Goal: Transaction & Acquisition: Obtain resource

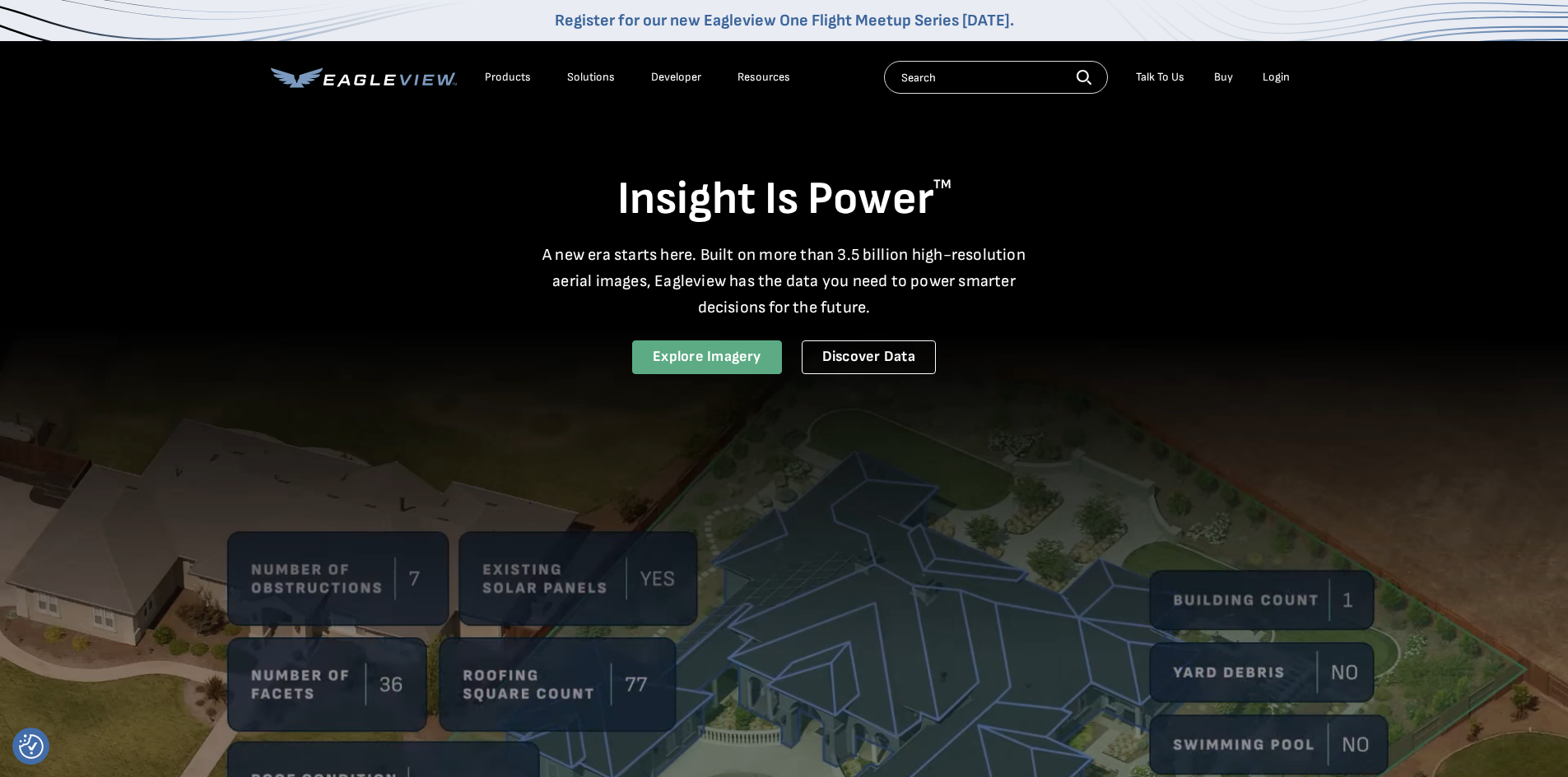
click at [754, 361] on link "Explore Imagery" at bounding box center [707, 358] width 150 height 34
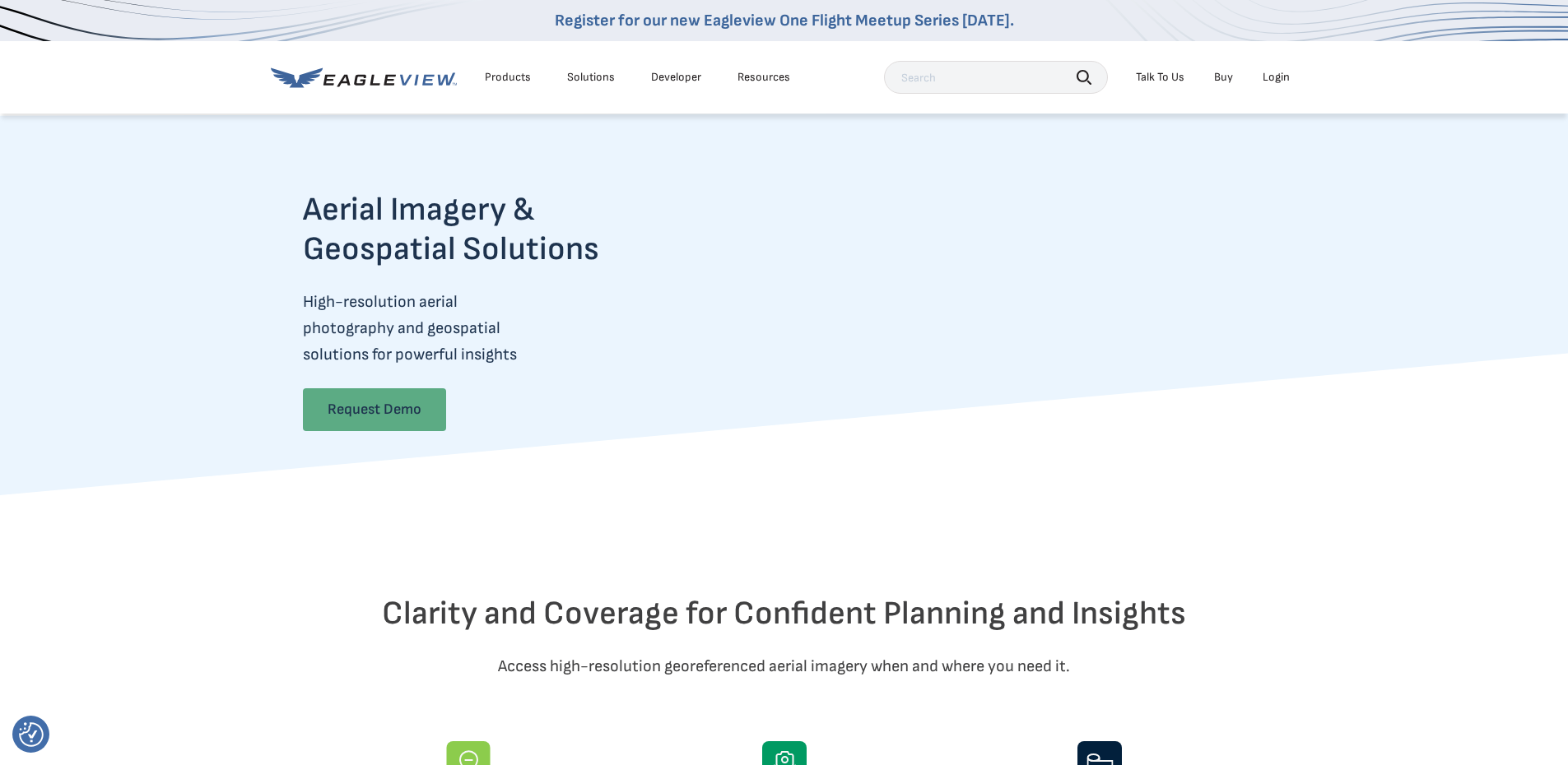
click at [406, 427] on link "Request Demo" at bounding box center [374, 410] width 143 height 42
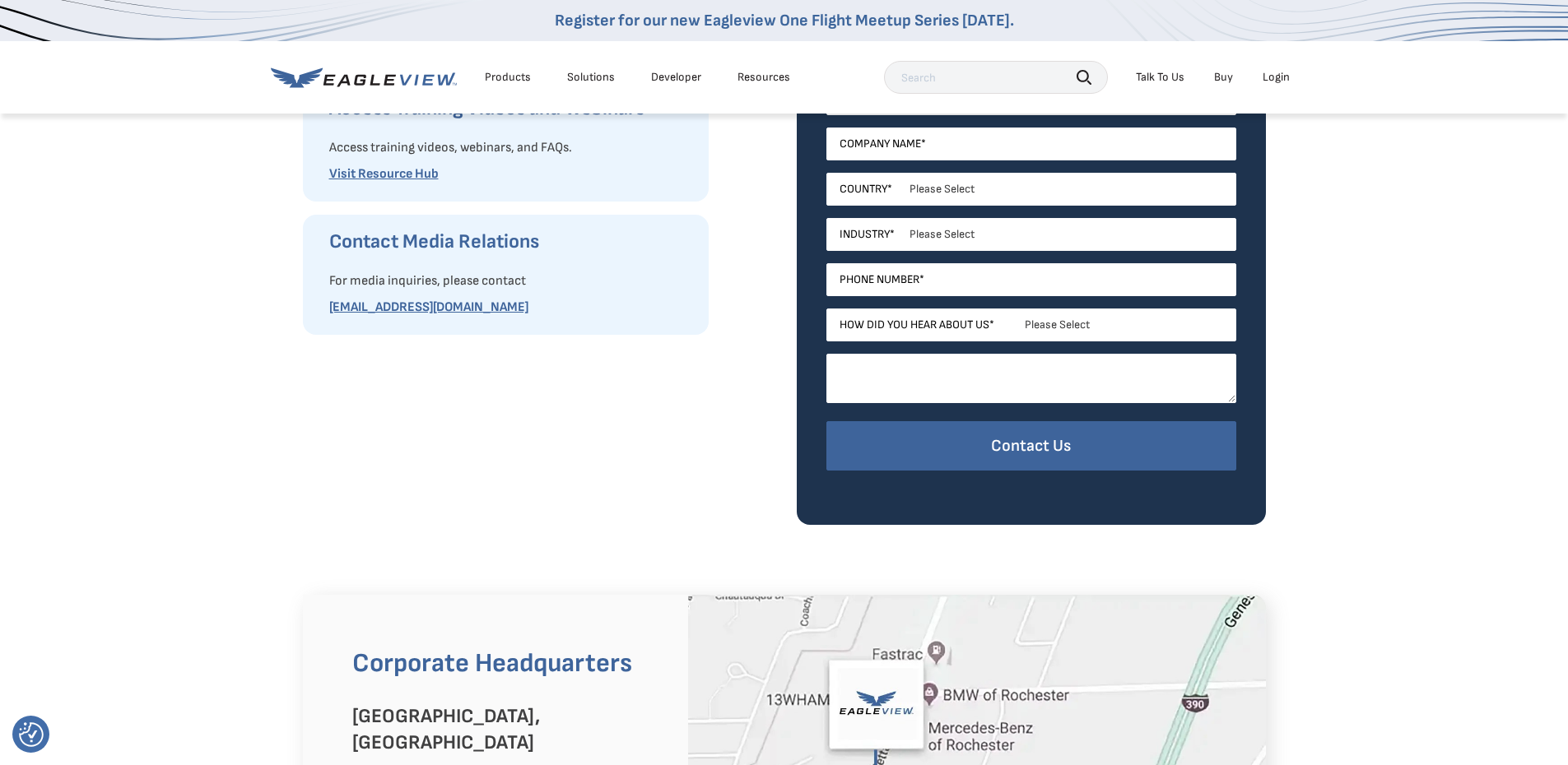
drag, startPoint x: 871, startPoint y: 267, endPoint x: 847, endPoint y: 268, distance: 24.0
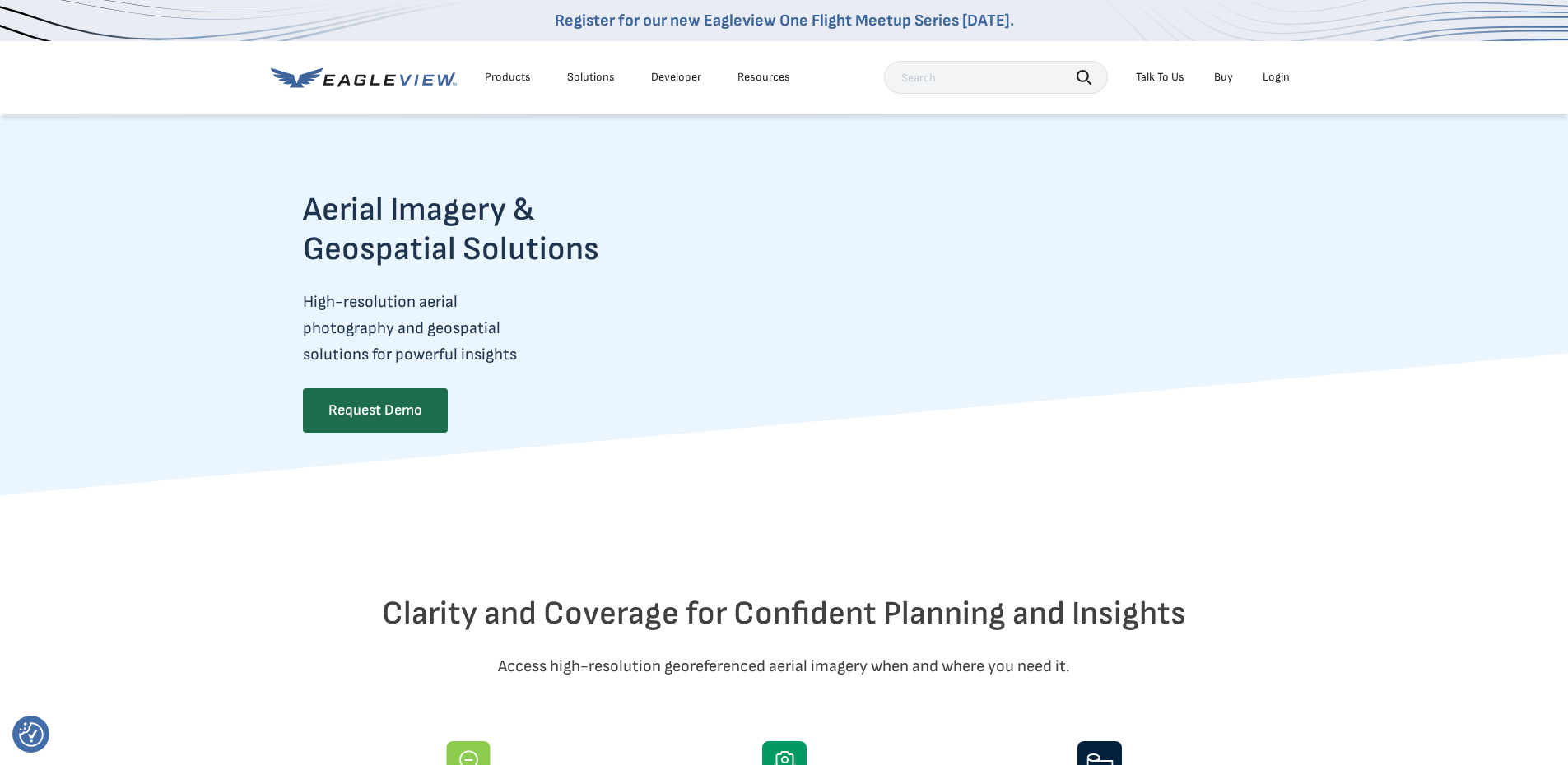
click at [1095, 395] on video at bounding box center [989, 328] width 553 height 276
click at [982, 88] on input "text" at bounding box center [996, 77] width 224 height 33
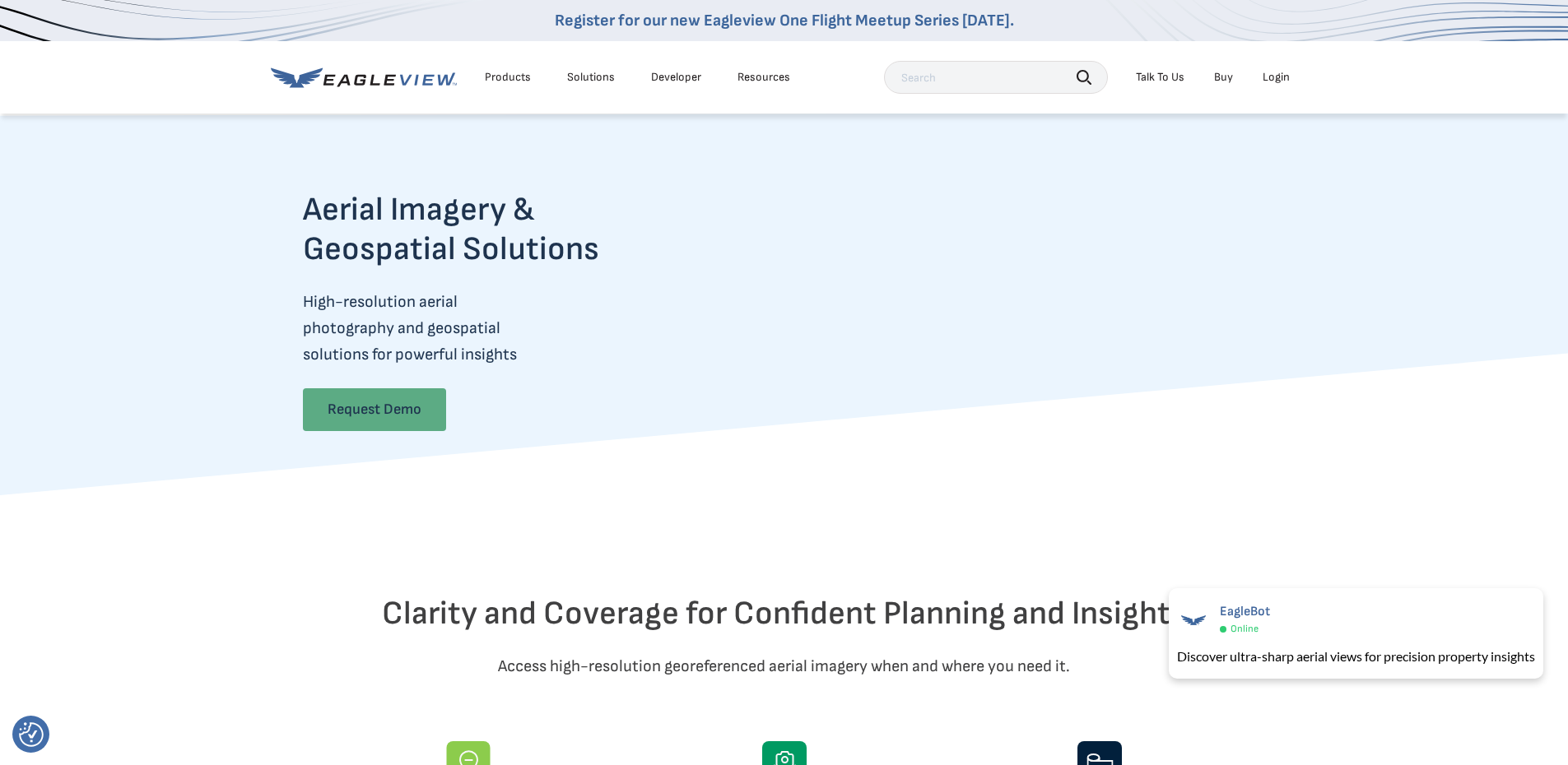
click at [364, 424] on link "Request Demo" at bounding box center [374, 410] width 143 height 42
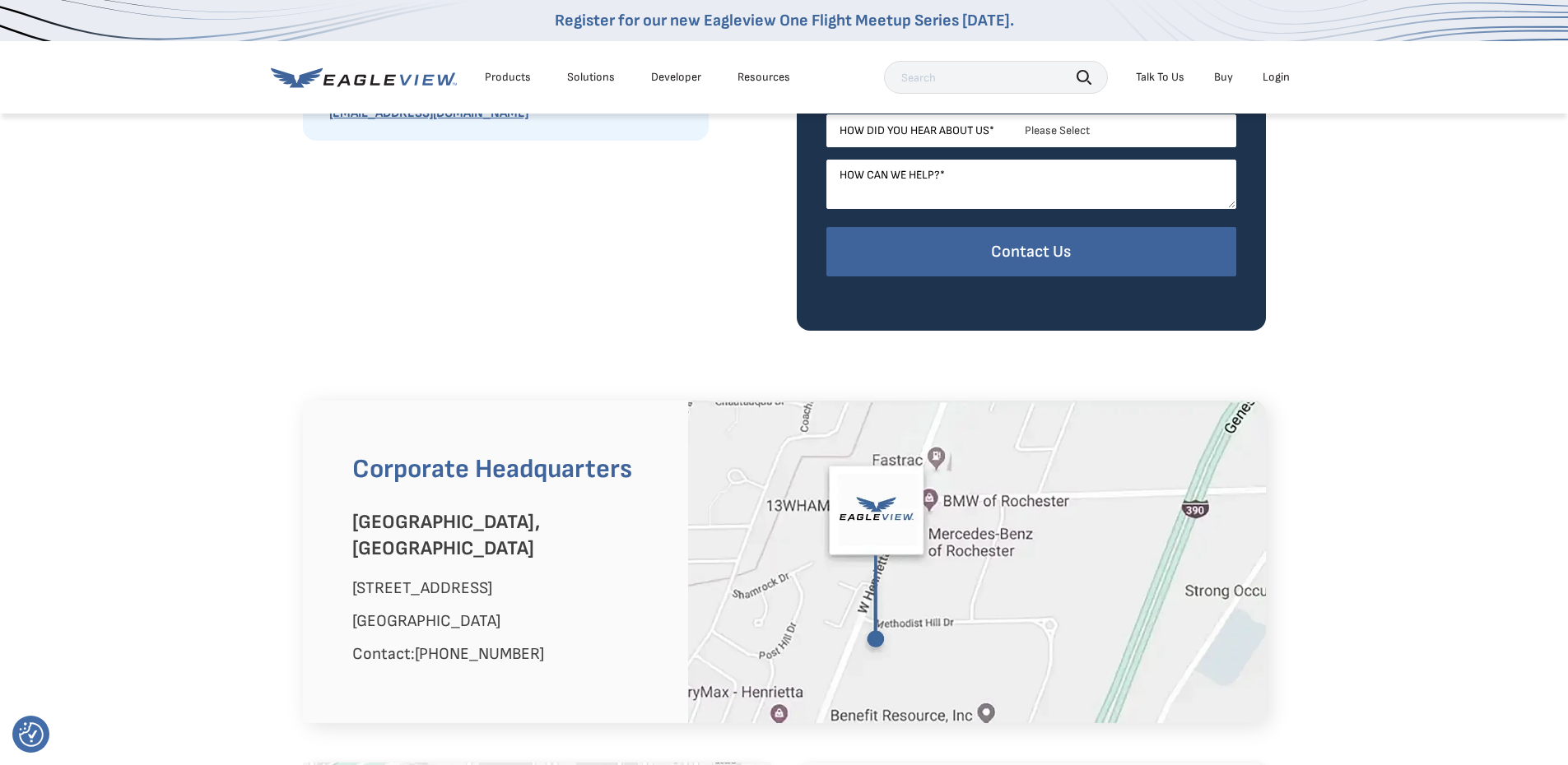
scroll to position [740, 0]
click at [769, 505] on img at bounding box center [977, 562] width 578 height 322
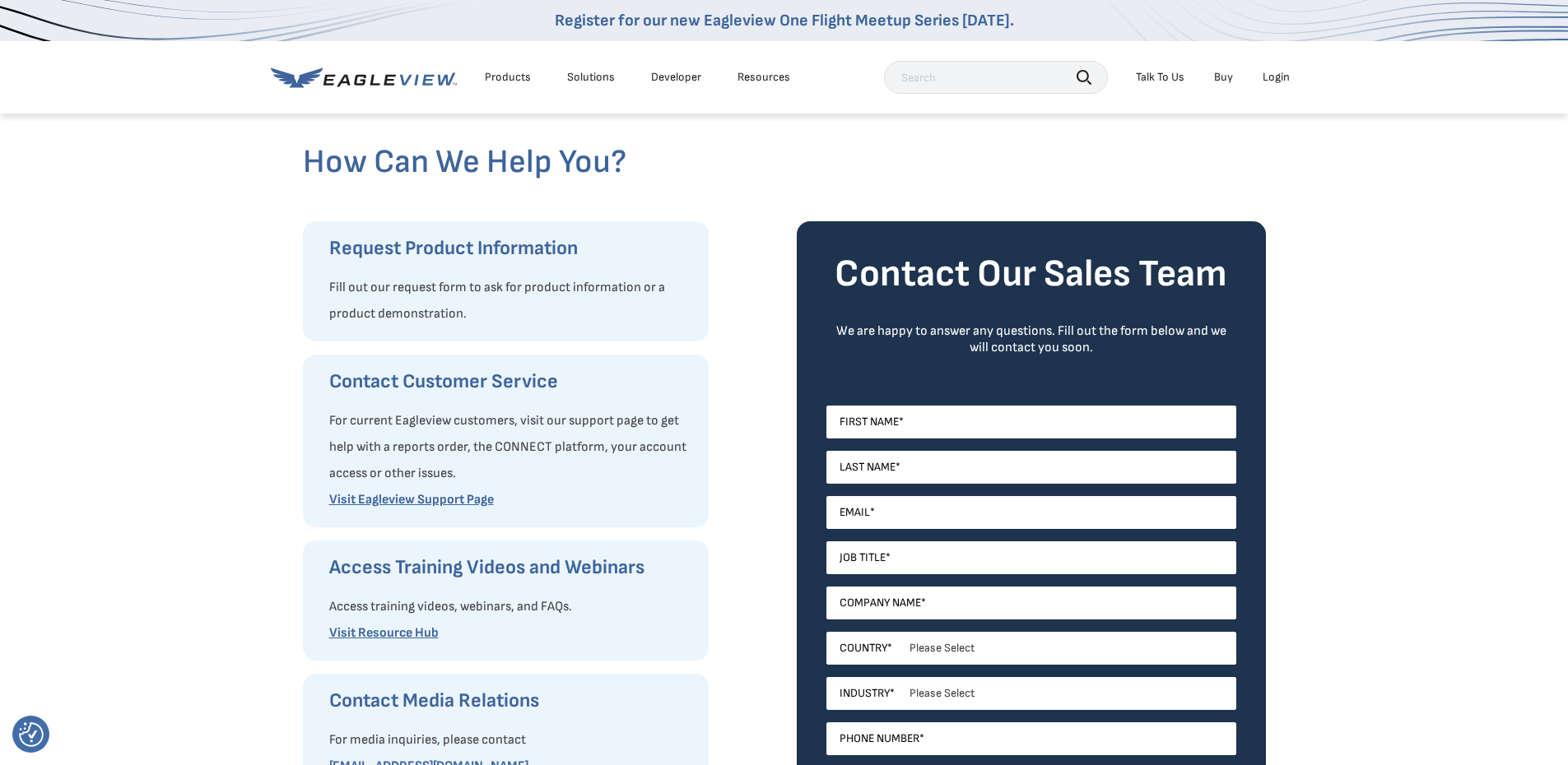
scroll to position [0, 0]
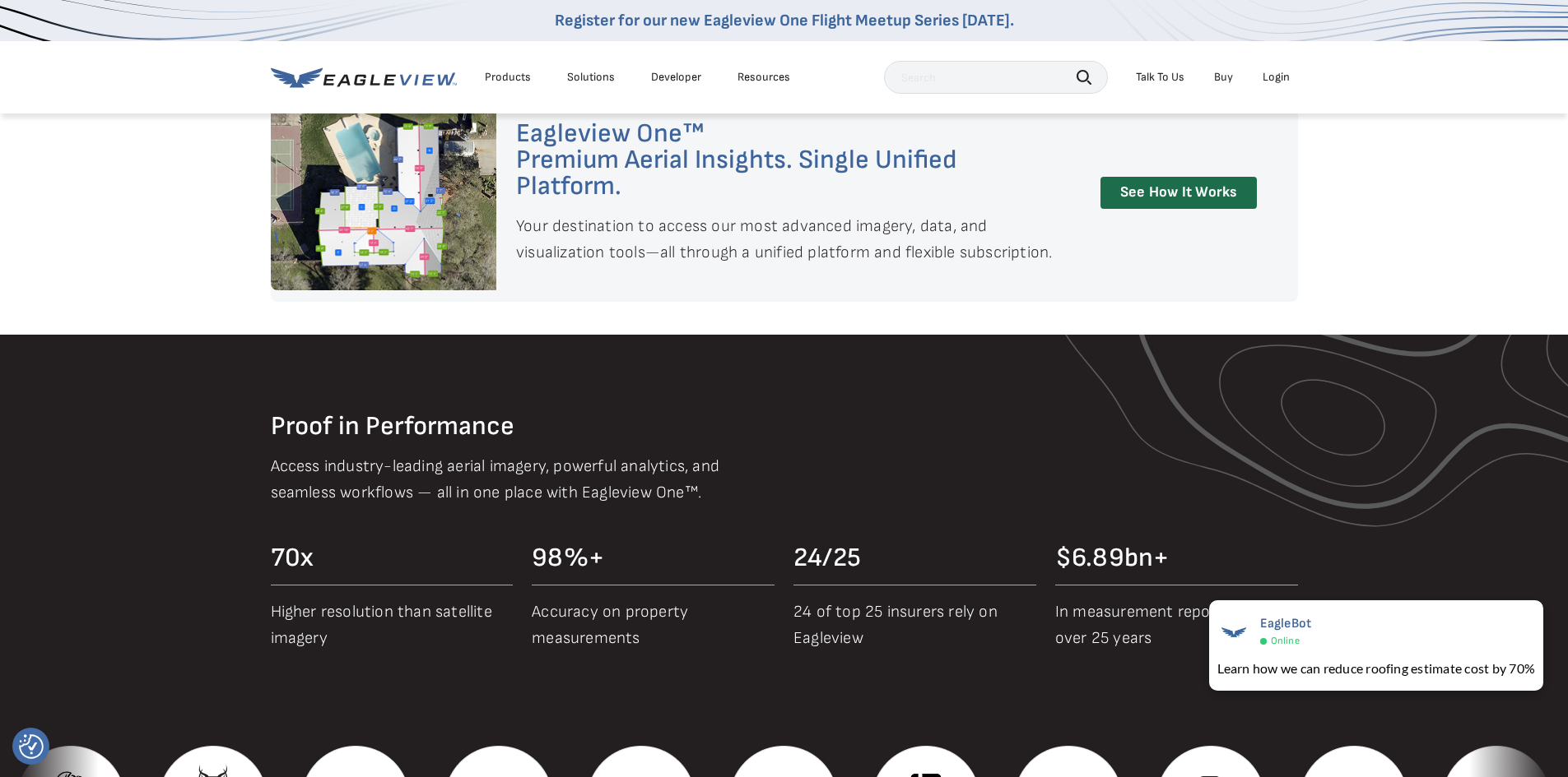
scroll to position [1481, 0]
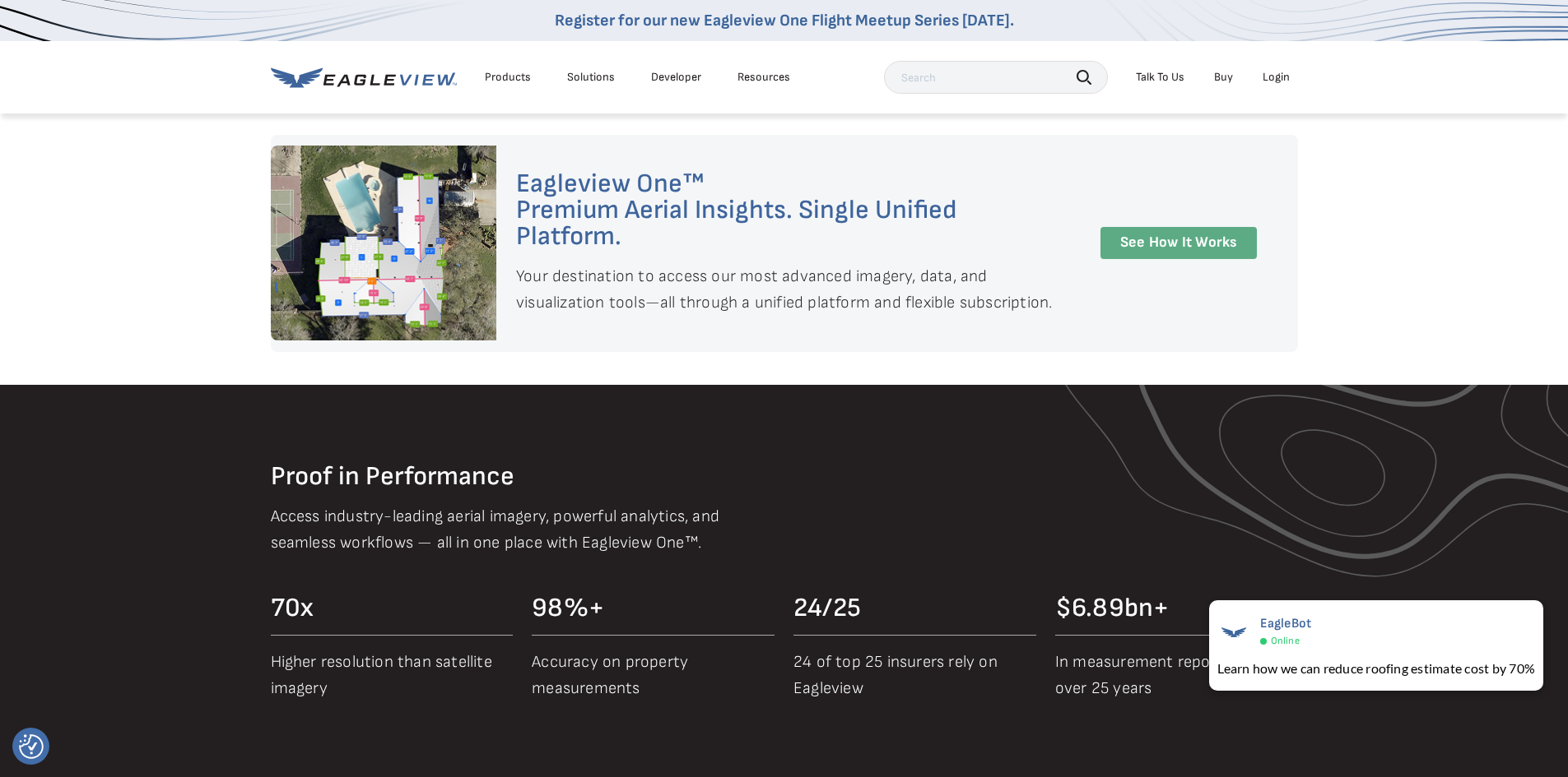
click at [1168, 244] on link "See How It Works" at bounding box center [1179, 243] width 156 height 32
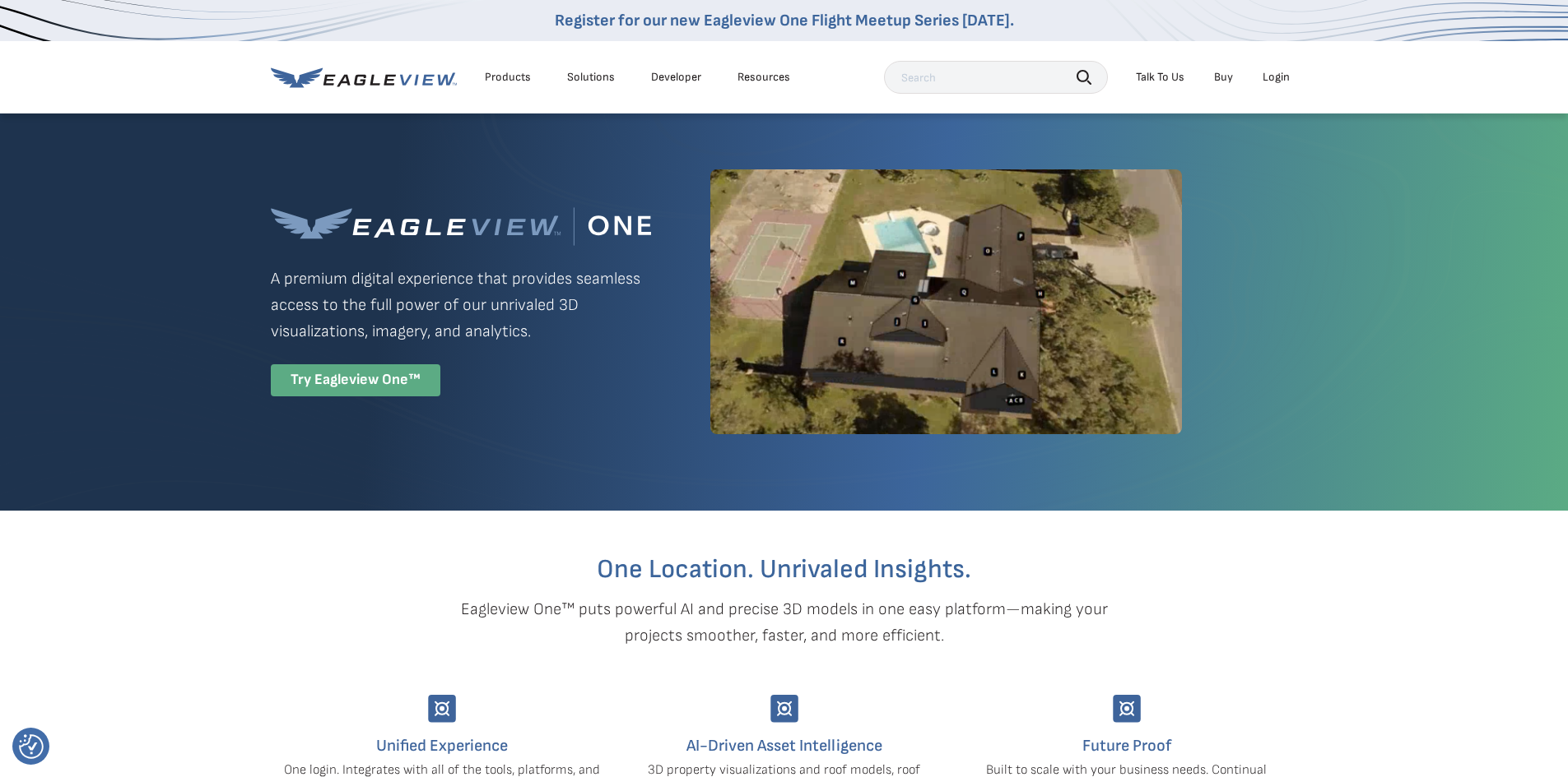
click at [366, 382] on div "Try Eagleview One™" at bounding box center [356, 381] width 170 height 32
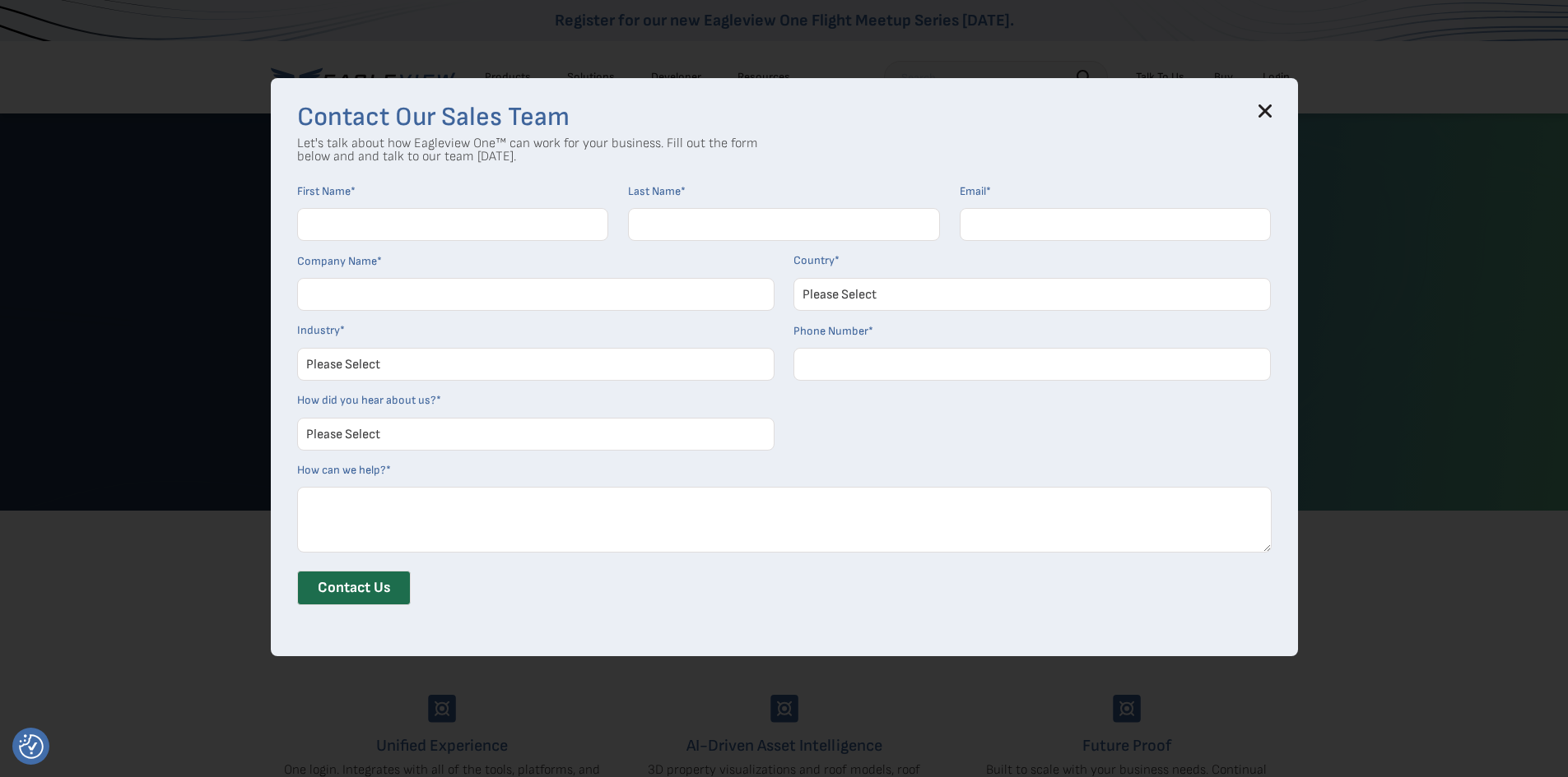
click at [1279, 120] on div "Contact Our Sales Team Let's talk about how Eagleview One™ can work for your bu…" at bounding box center [784, 367] width 1027 height 579
click at [1271, 125] on h3 "Contact Our Sales Team" at bounding box center [784, 117] width 974 height 26
click at [1271, 109] on icon at bounding box center [1265, 111] width 14 height 14
